Goal: Task Accomplishment & Management: Use online tool/utility

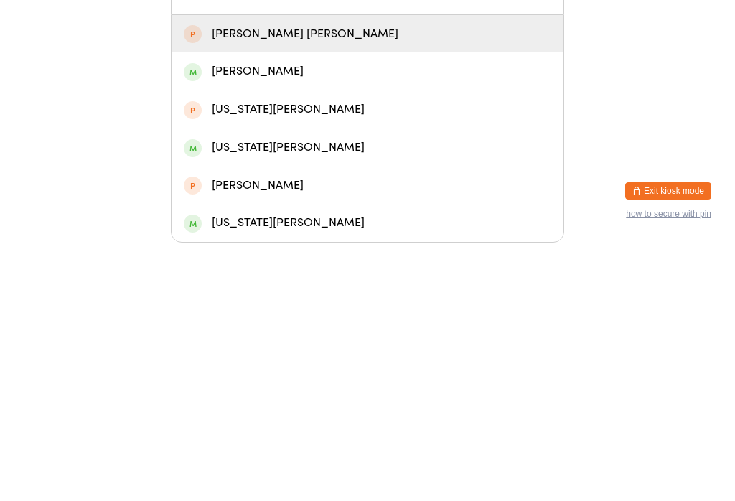
type input "[PERSON_NAME]"
click at [300, 320] on div "[PERSON_NAME]" at bounding box center [367, 329] width 367 height 19
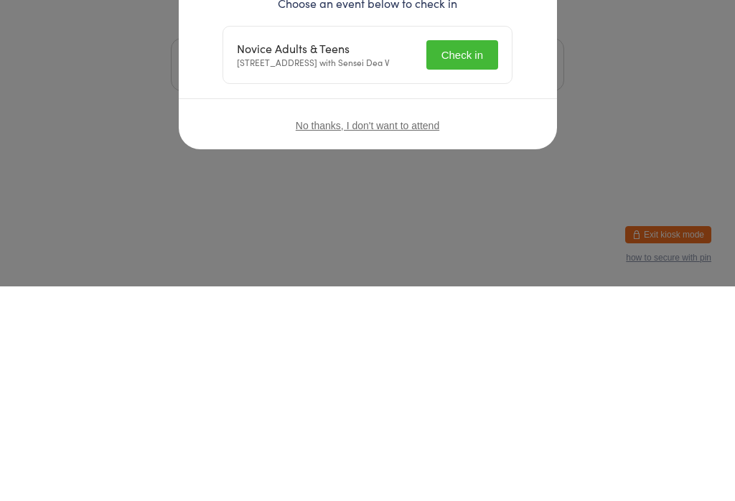
click at [377, 334] on span "No thanks, I don't want to attend" at bounding box center [367, 339] width 143 height 11
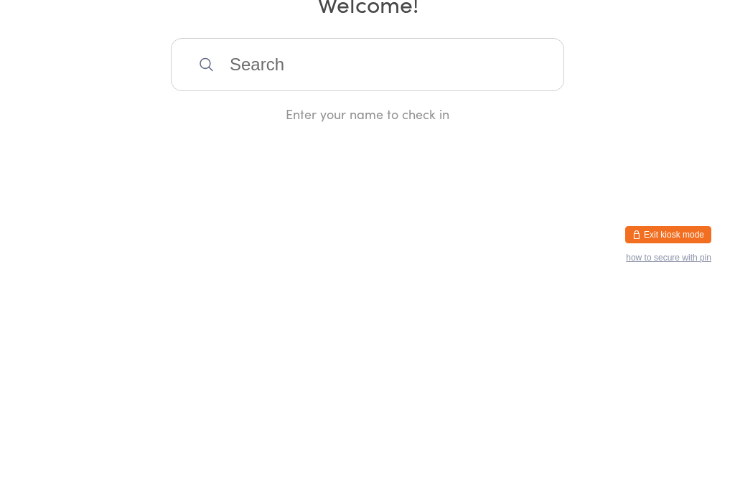
click at [438, 253] on input "search" at bounding box center [367, 279] width 393 height 53
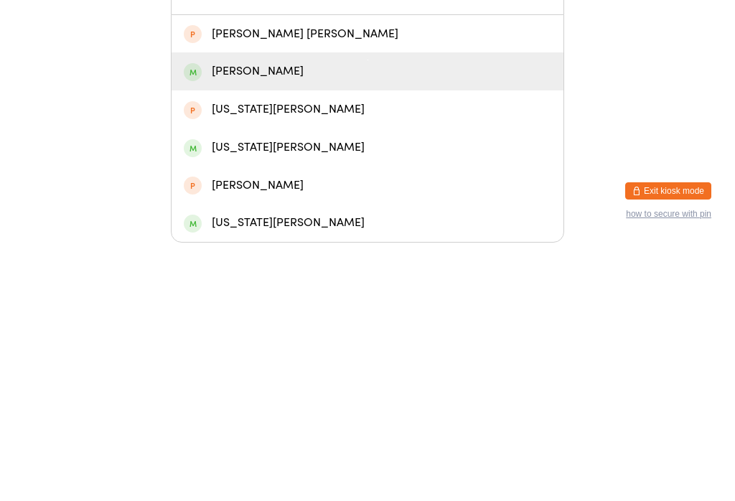
type input "[PERSON_NAME]"
click at [339, 320] on div "[PERSON_NAME]" at bounding box center [367, 329] width 367 height 19
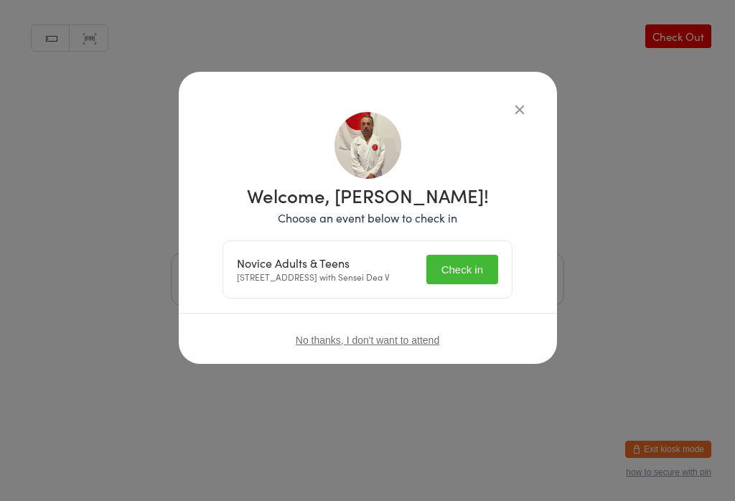
click at [486, 399] on div "Welcome, [PERSON_NAME]! Choose an event below to check in Novice Adults & Teens…" at bounding box center [367, 250] width 735 height 501
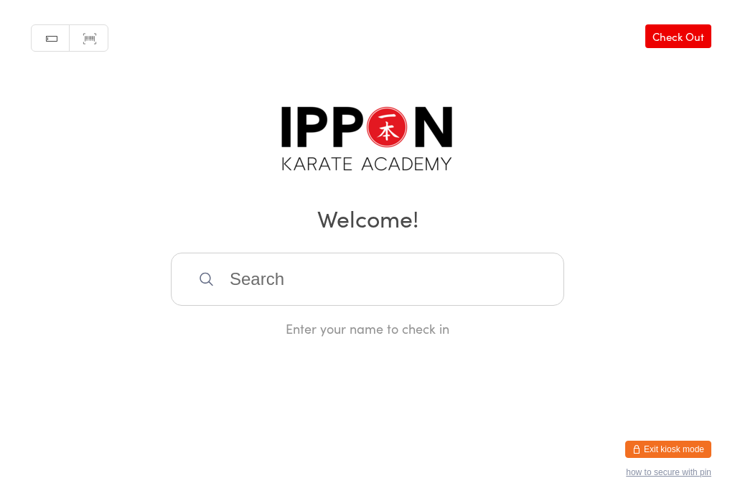
click at [461, 337] on div "Enter your name to check in" at bounding box center [367, 328] width 393 height 18
click at [367, 276] on input "search" at bounding box center [367, 279] width 393 height 53
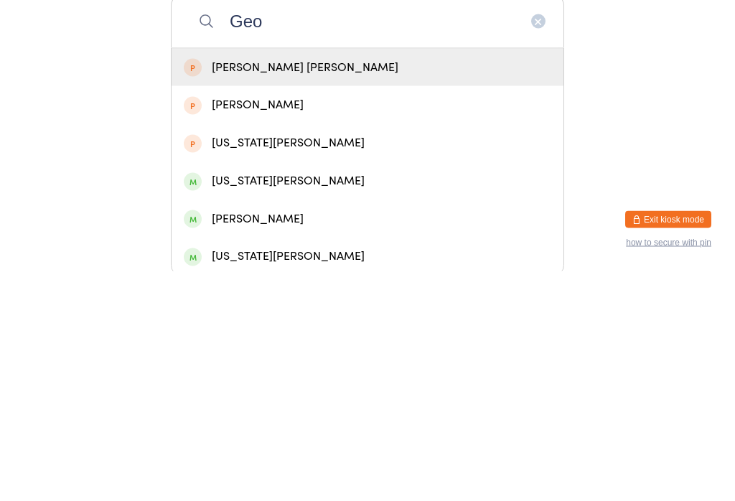
scroll to position [34, 0]
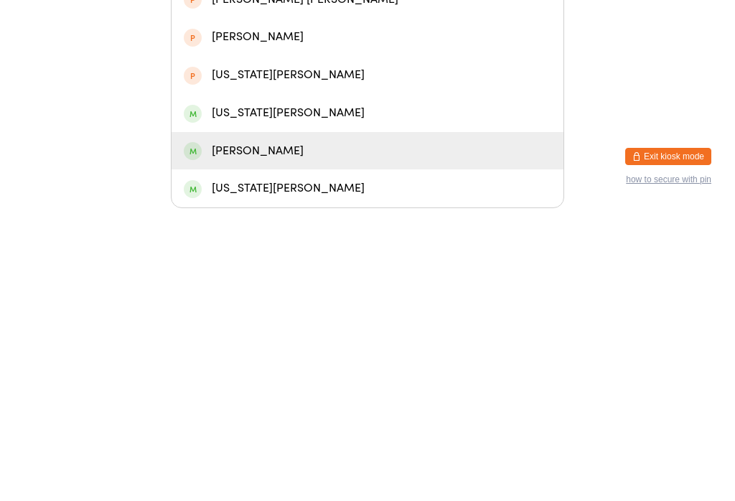
type input "Geo"
click at [314, 434] on div "[PERSON_NAME]" at bounding box center [367, 443] width 367 height 19
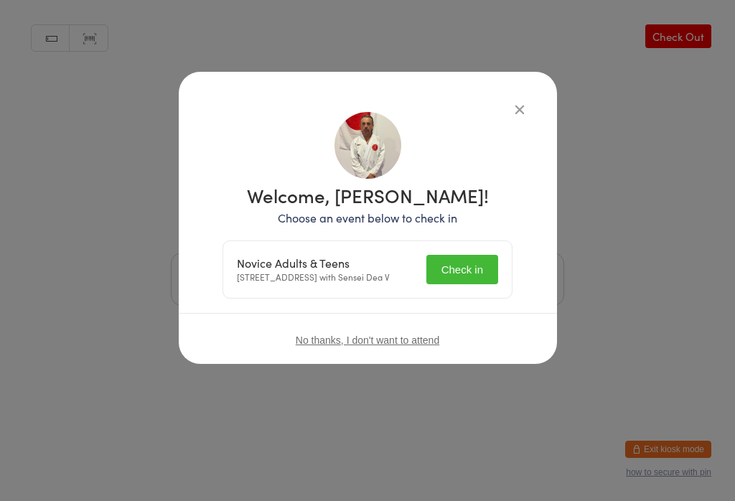
click at [458, 273] on button "Check in" at bounding box center [462, 269] width 72 height 29
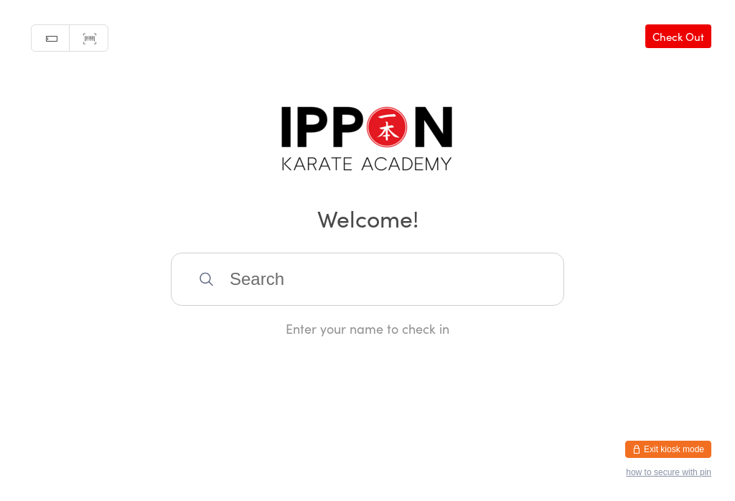
click at [691, 48] on link "Check Out" at bounding box center [678, 36] width 66 height 24
click at [442, 273] on input "search" at bounding box center [367, 279] width 393 height 53
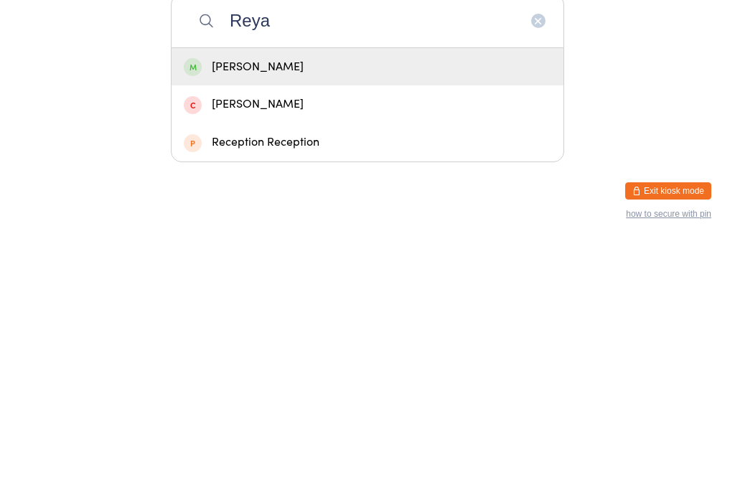
type input "Reya"
click at [265, 316] on div "[PERSON_NAME]" at bounding box center [367, 325] width 367 height 19
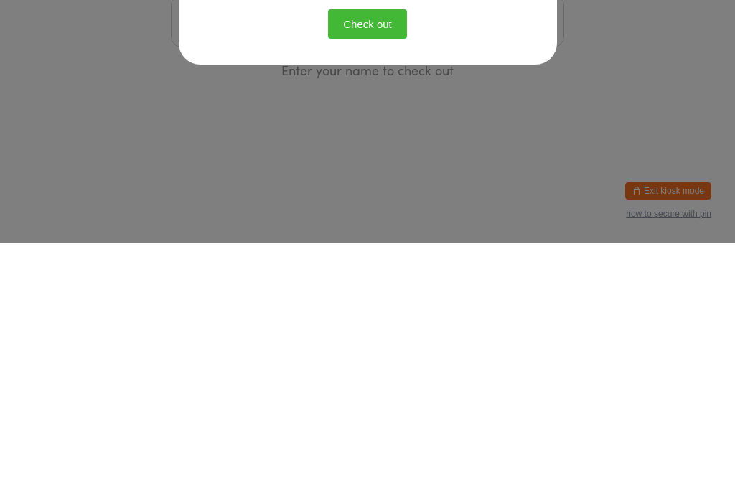
click at [328, 268] on button "Check out" at bounding box center [367, 282] width 79 height 29
